Goal: Transaction & Acquisition: Download file/media

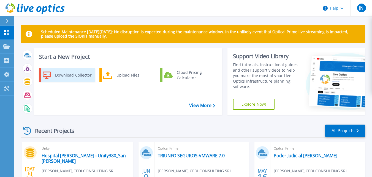
click at [52, 73] on link "Download Collector" at bounding box center [67, 75] width 56 height 14
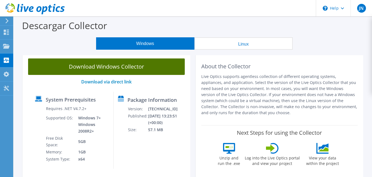
click at [99, 67] on link "Download Windows Collector" at bounding box center [106, 67] width 157 height 17
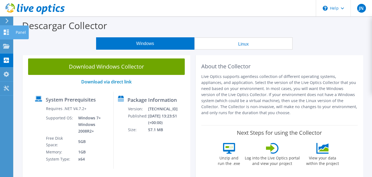
click at [19, 31] on div "Panel" at bounding box center [21, 33] width 16 height 14
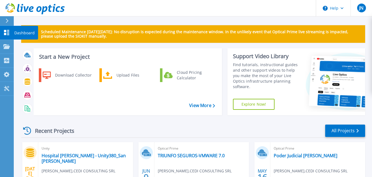
click at [20, 31] on p "Dashboard" at bounding box center [24, 33] width 20 height 14
click at [15, 28] on p "Dashboard" at bounding box center [24, 33] width 20 height 14
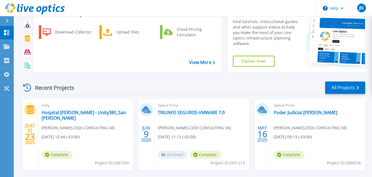
scroll to position [28, 0]
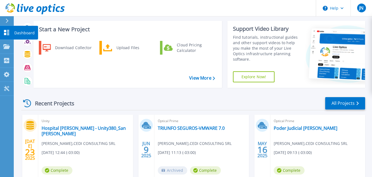
click at [4, 28] on link "Dashboard Dashboard" at bounding box center [7, 33] width 14 height 14
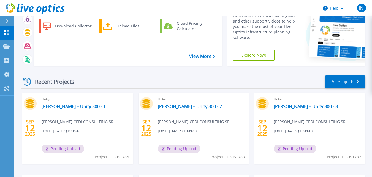
scroll to position [55, 0]
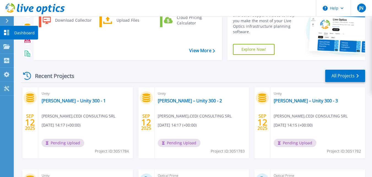
click at [31, 31] on p "Dashboard" at bounding box center [24, 33] width 20 height 14
